Goal: Transaction & Acquisition: Subscribe to service/newsletter

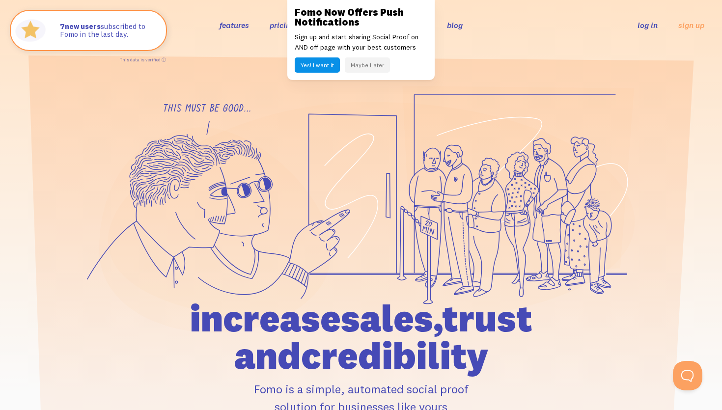
click at [369, 66] on button "Maybe Later" at bounding box center [367, 64] width 45 height 15
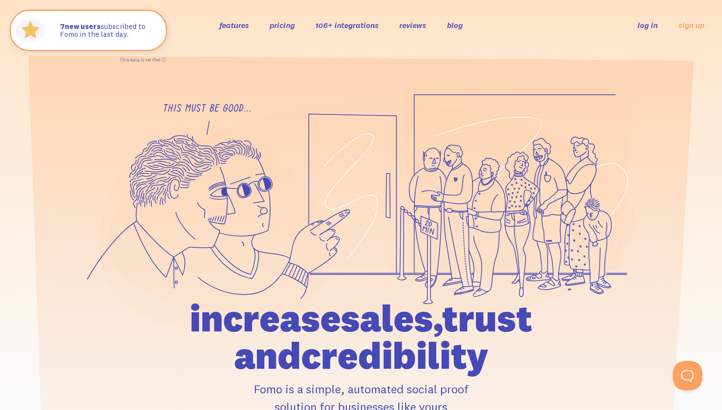
click at [360, 23] on link "106+ integrations" at bounding box center [346, 25] width 63 height 10
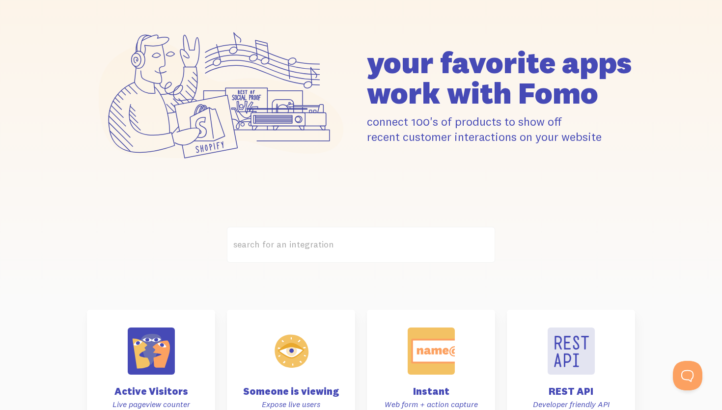
scroll to position [360, 0]
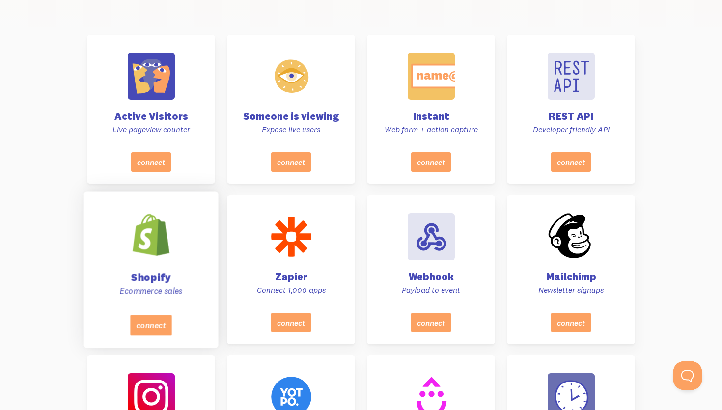
click at [147, 291] on p "Ecommerce sales" at bounding box center [151, 290] width 110 height 11
